Goal: Task Accomplishment & Management: Manage account settings

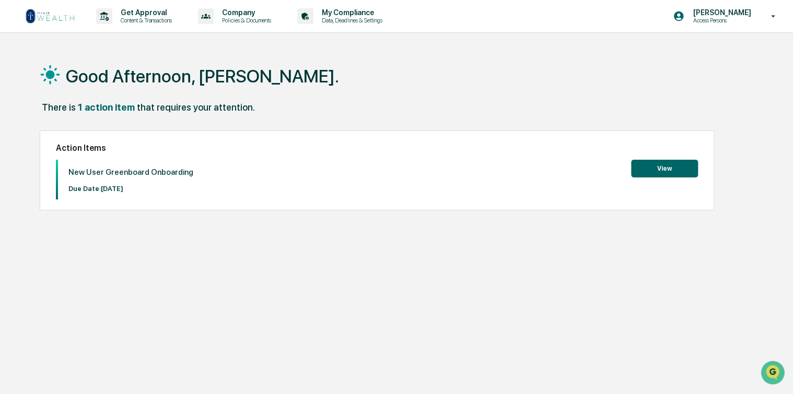
click at [645, 170] on button "View" at bounding box center [664, 169] width 67 height 18
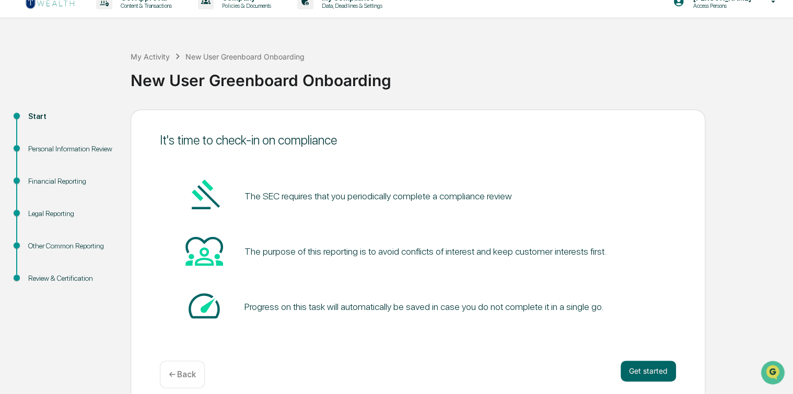
scroll to position [26, 0]
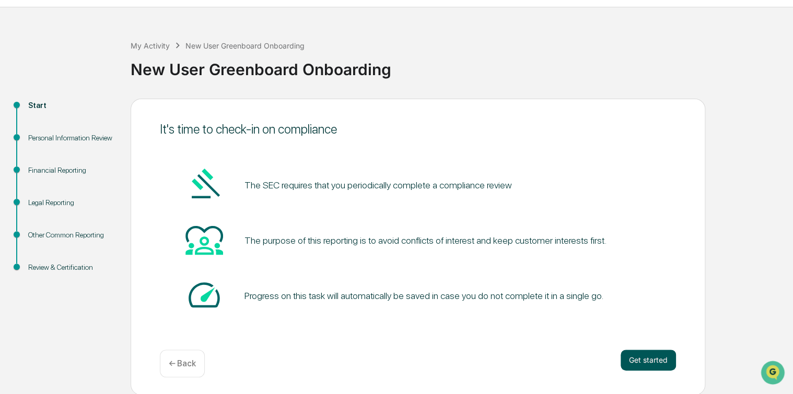
click at [657, 357] on button "Get started" at bounding box center [648, 360] width 55 height 21
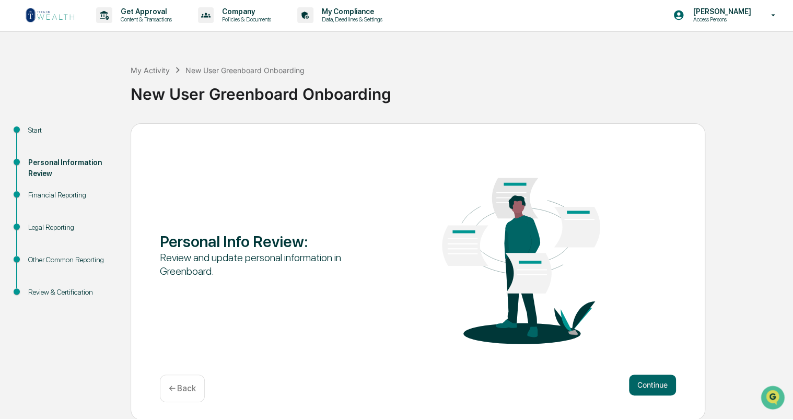
scroll to position [0, 0]
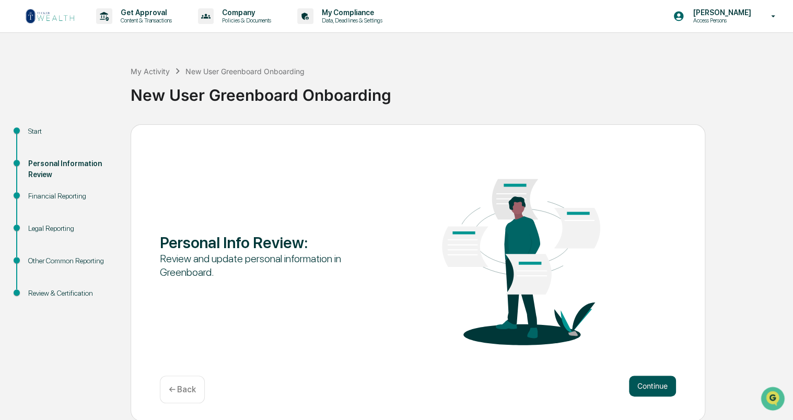
click at [654, 384] on button "Continue" at bounding box center [652, 386] width 47 height 21
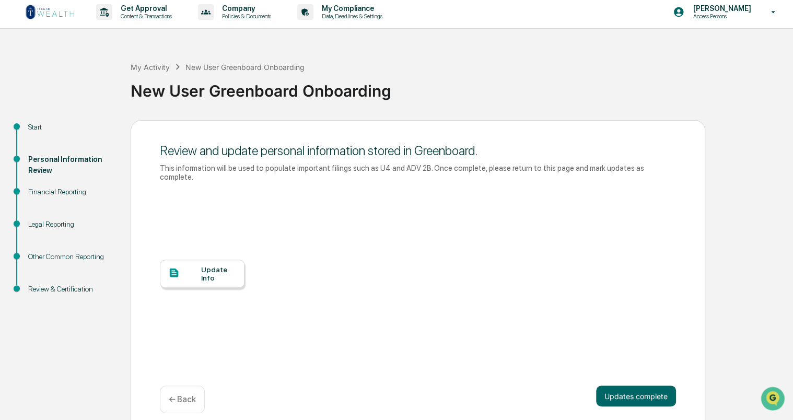
scroll to position [6, 0]
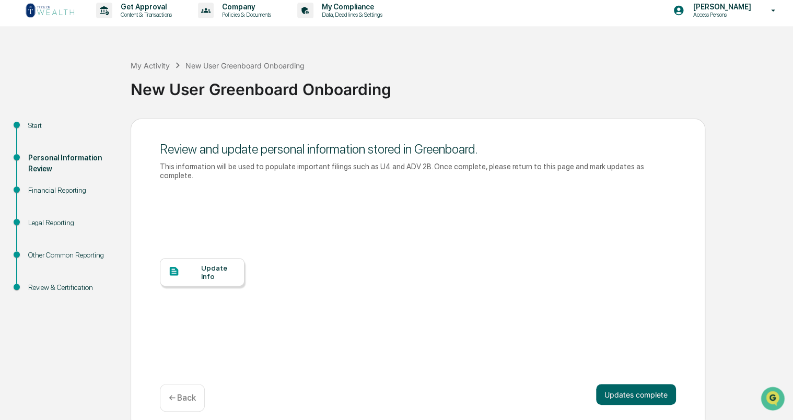
click at [226, 270] on div "Update Info" at bounding box center [218, 272] width 35 height 17
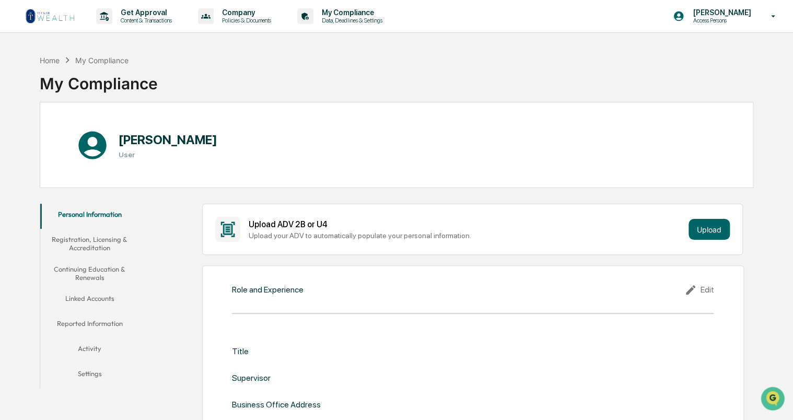
click at [54, 17] on img at bounding box center [50, 16] width 50 height 17
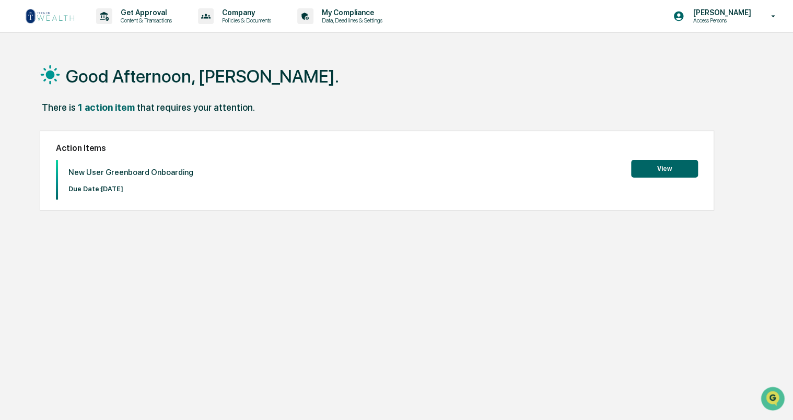
click at [665, 167] on button "View" at bounding box center [664, 169] width 67 height 18
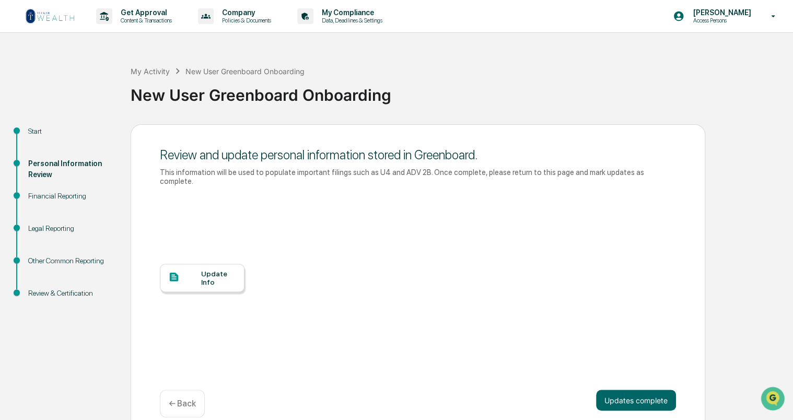
click at [38, 134] on div "Start" at bounding box center [71, 131] width 86 height 11
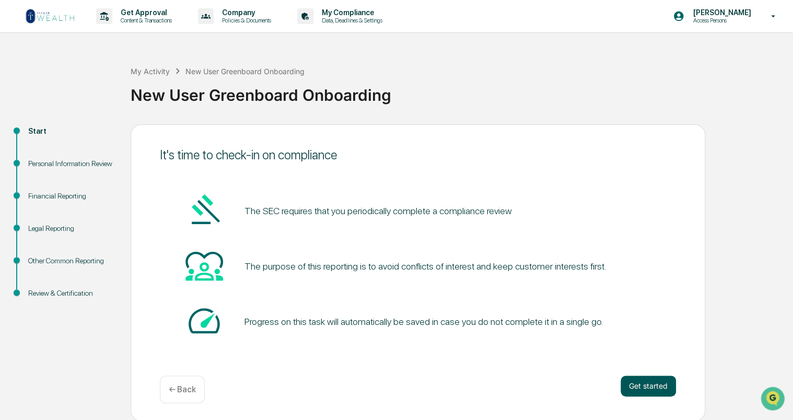
click at [642, 389] on button "Get started" at bounding box center [648, 386] width 55 height 21
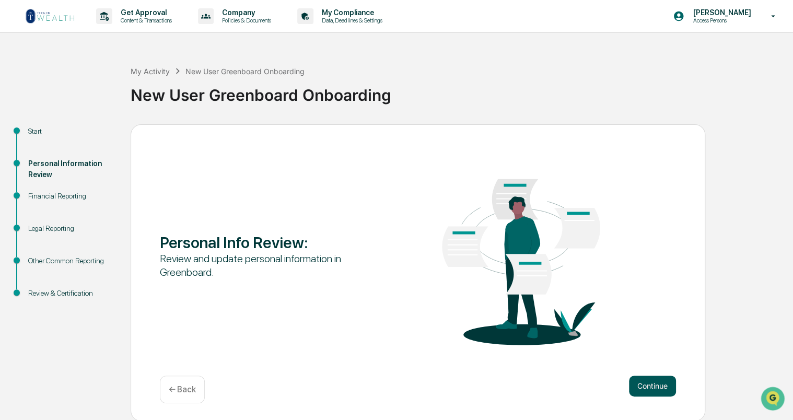
click at [648, 382] on button "Continue" at bounding box center [652, 386] width 47 height 21
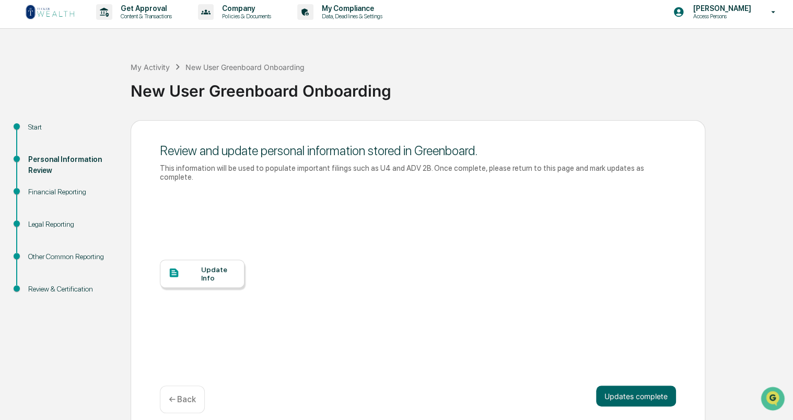
scroll to position [6, 0]
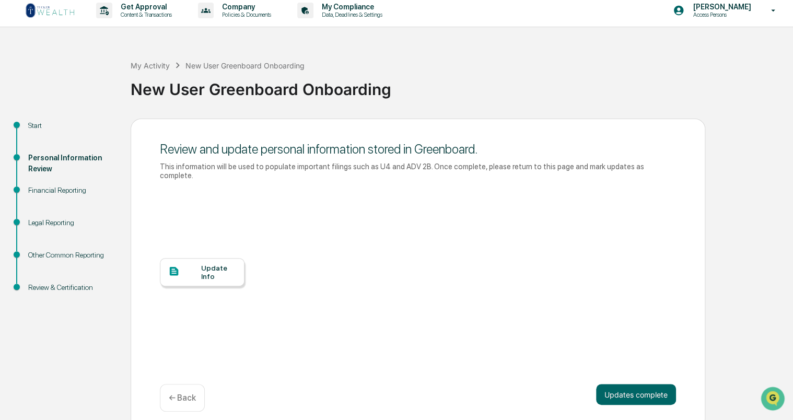
click at [208, 267] on div "Update Info" at bounding box center [218, 272] width 35 height 17
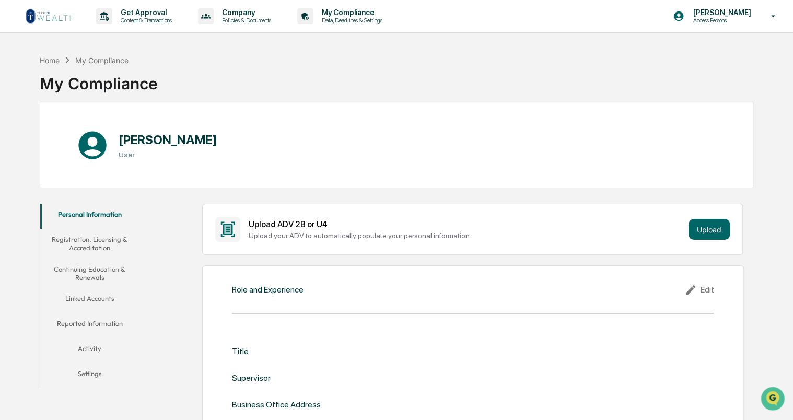
click at [89, 240] on button "Registration, Licensing & Accreditation" at bounding box center [89, 244] width 99 height 30
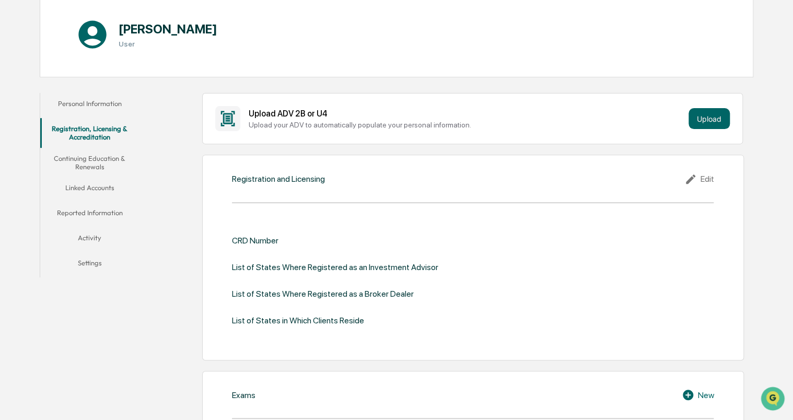
scroll to position [104, 0]
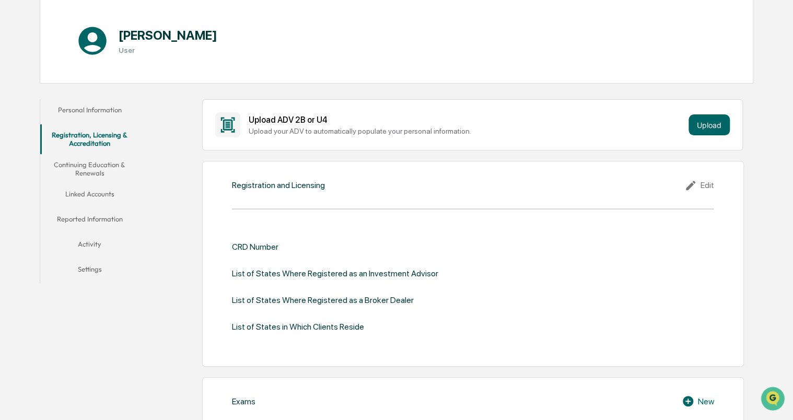
click at [117, 109] on button "Personal Information" at bounding box center [89, 111] width 99 height 25
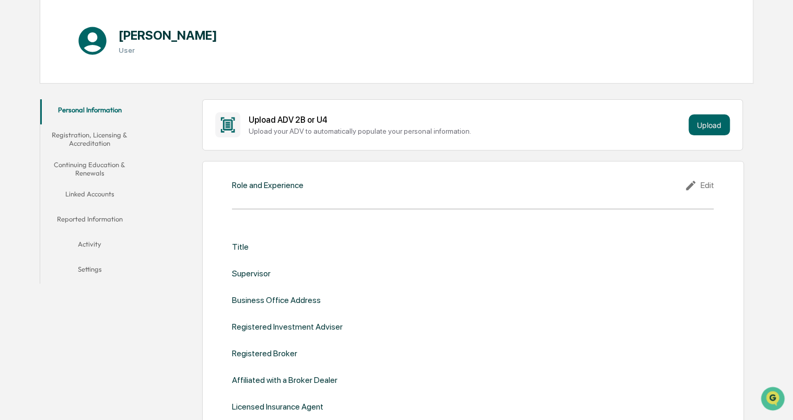
click at [702, 187] on div "Edit" at bounding box center [698, 185] width 29 height 13
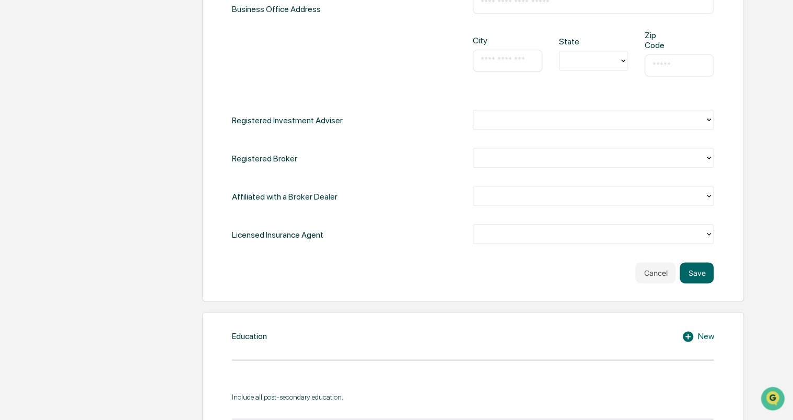
scroll to position [522, 0]
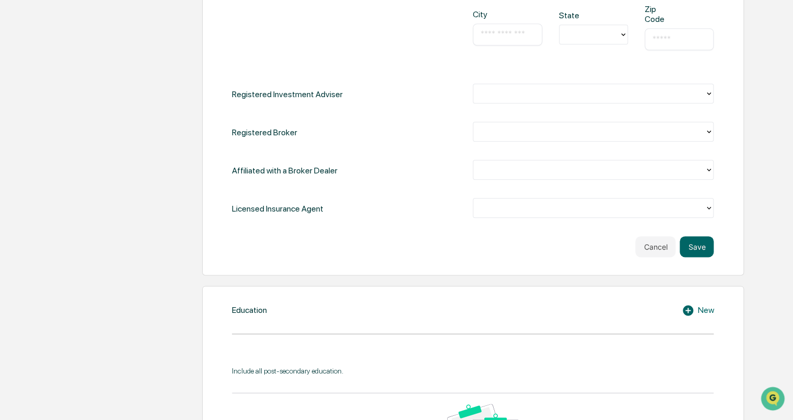
click at [623, 95] on div at bounding box center [589, 94] width 221 height 12
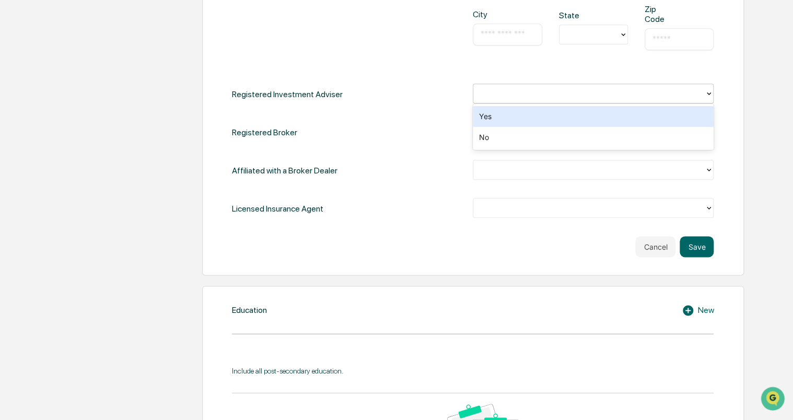
click at [593, 120] on div "Yes" at bounding box center [593, 116] width 241 height 21
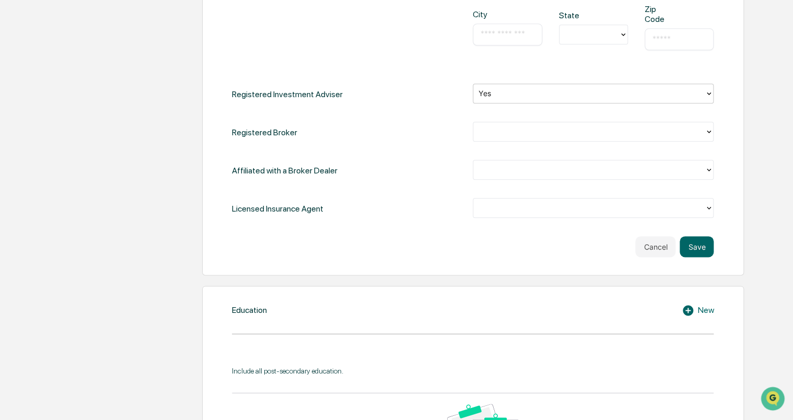
click at [564, 213] on div at bounding box center [589, 208] width 221 height 12
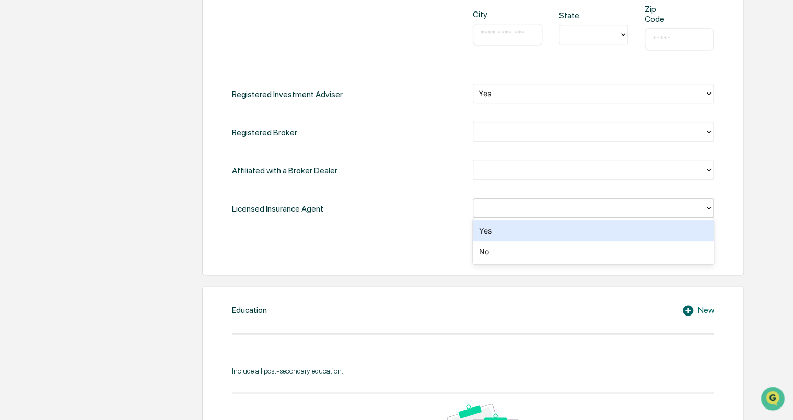
click at [539, 237] on div "Yes" at bounding box center [593, 230] width 241 height 21
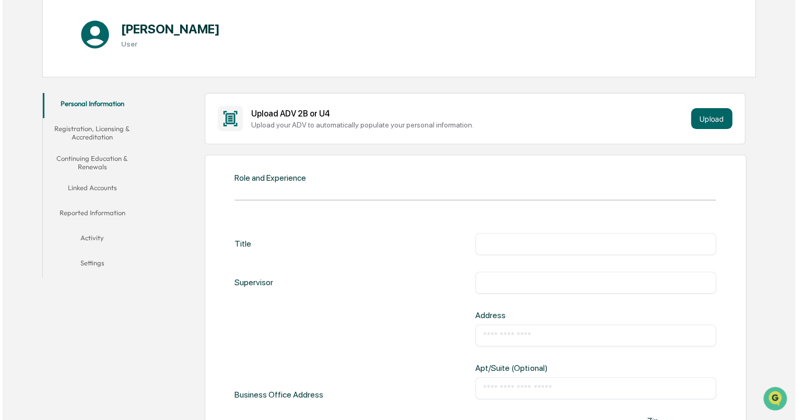
scroll to position [104, 0]
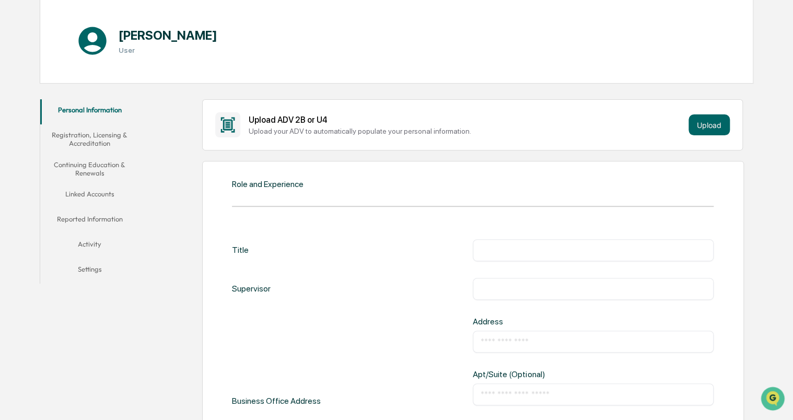
click at [229, 121] on icon at bounding box center [227, 125] width 7 height 8
click at [709, 118] on button "Upload" at bounding box center [709, 124] width 41 height 21
